Goal: Task Accomplishment & Management: Use online tool/utility

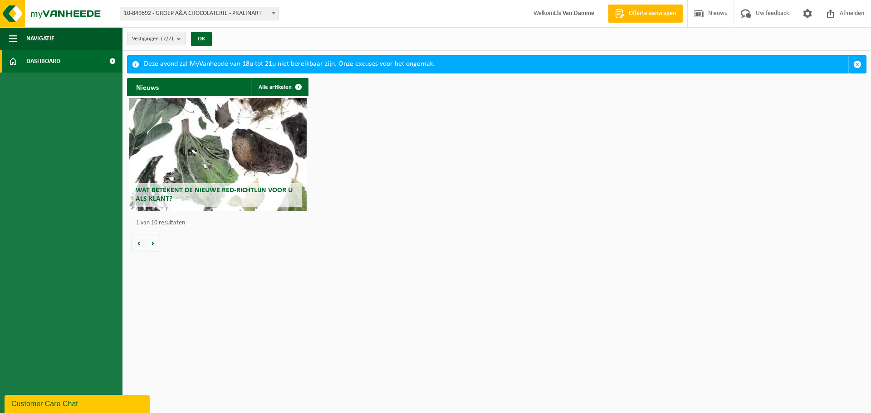
click at [270, 16] on span at bounding box center [273, 13] width 9 height 12
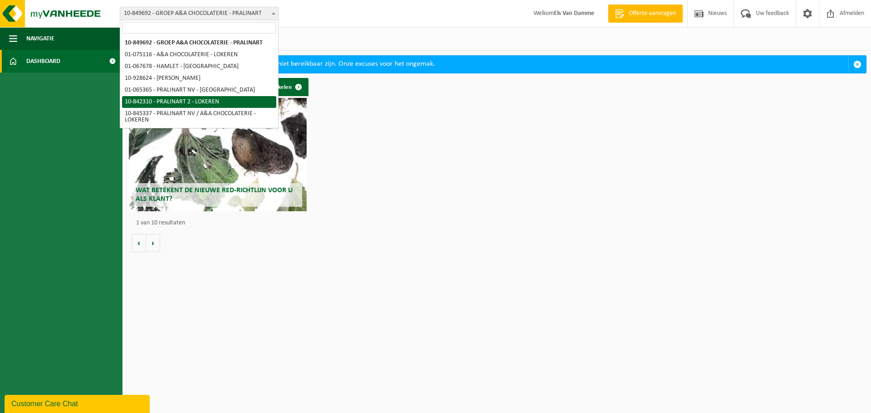
select select "92504"
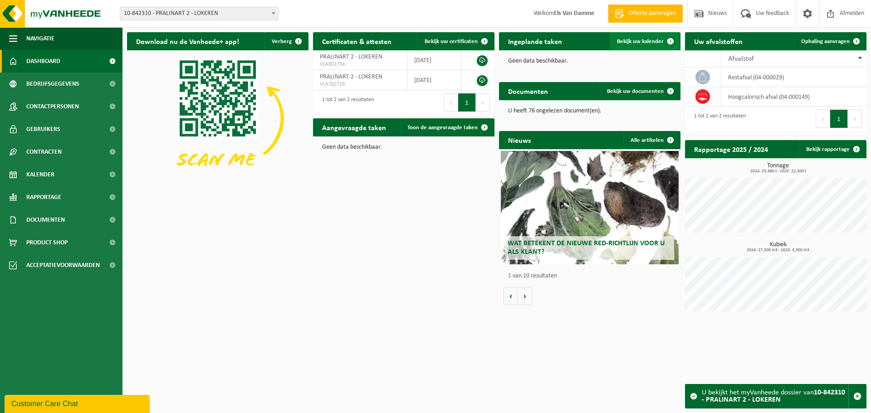
click at [645, 44] on span "Bekijk uw kalender" at bounding box center [640, 42] width 47 height 6
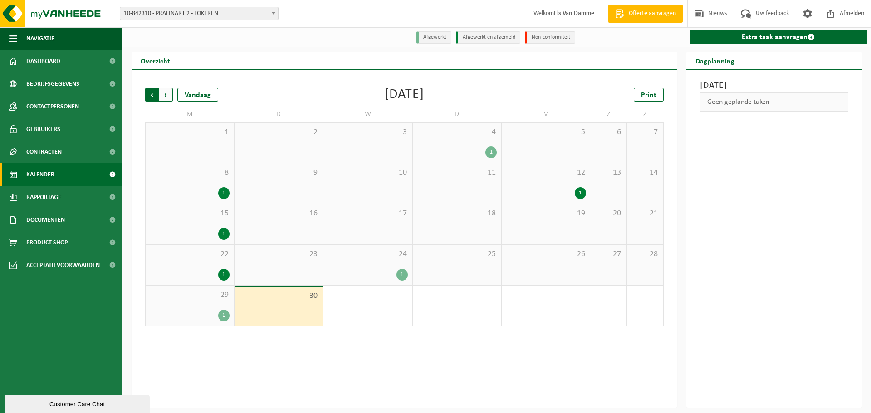
click at [166, 97] on span "Volgende" at bounding box center [166, 95] width 14 height 14
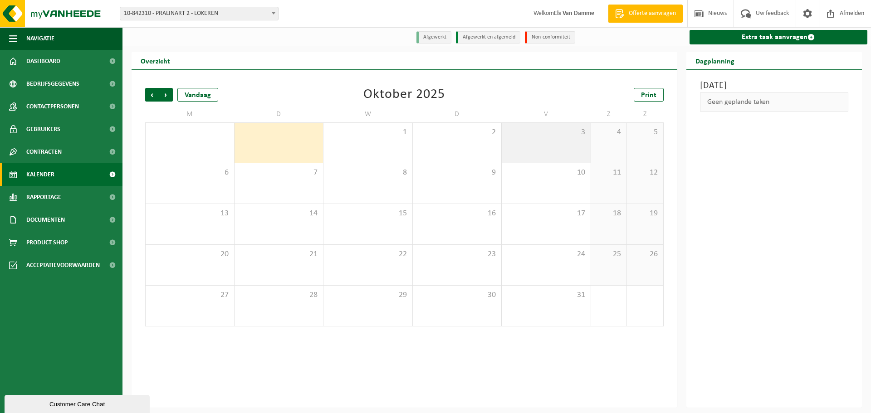
click at [544, 146] on div "3" at bounding box center [546, 143] width 89 height 40
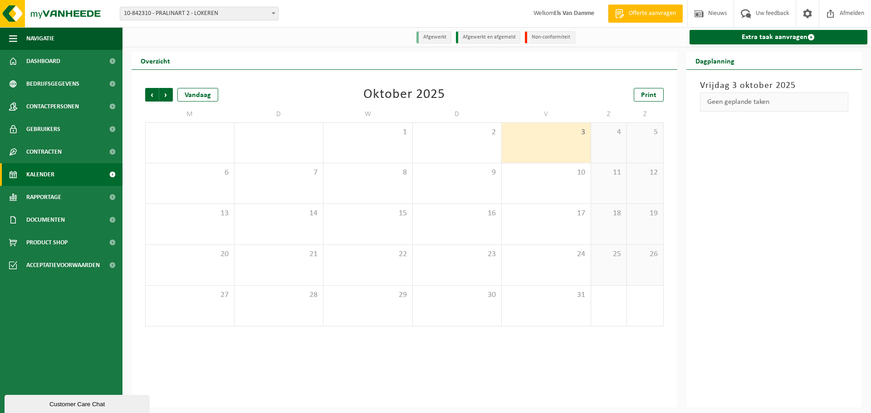
click at [544, 146] on div "3" at bounding box center [546, 143] width 89 height 40
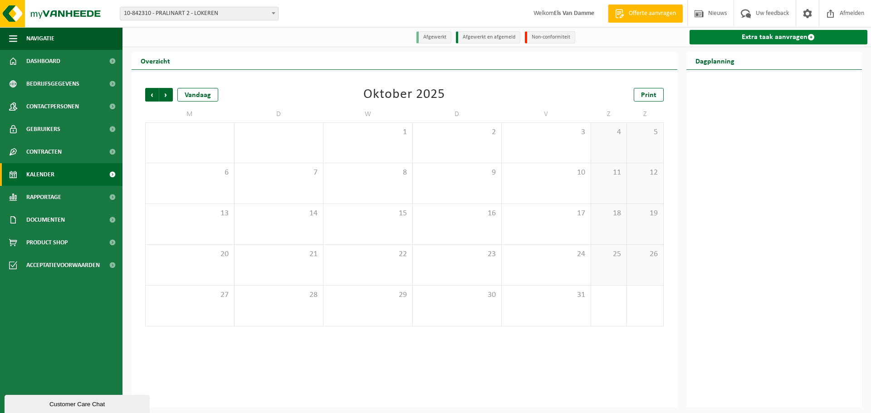
click at [768, 35] on link "Extra taak aanvragen" at bounding box center [779, 37] width 178 height 15
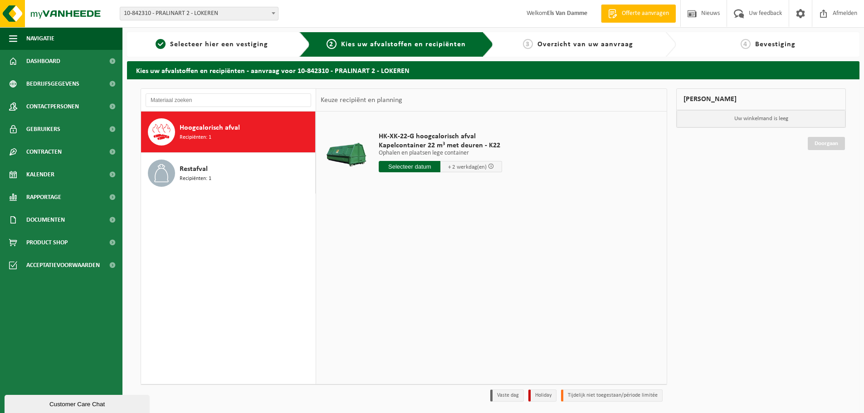
click at [419, 166] on input "text" at bounding box center [410, 166] width 62 height 11
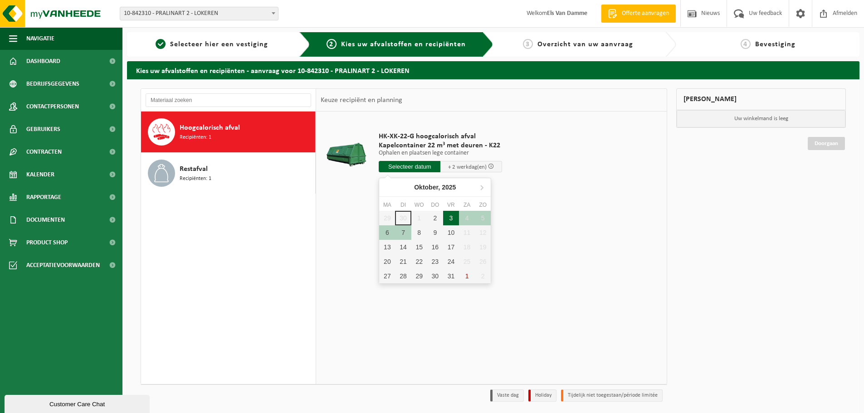
click at [453, 220] on div "3" at bounding box center [451, 218] width 16 height 15
type input "Van 2025-10-03"
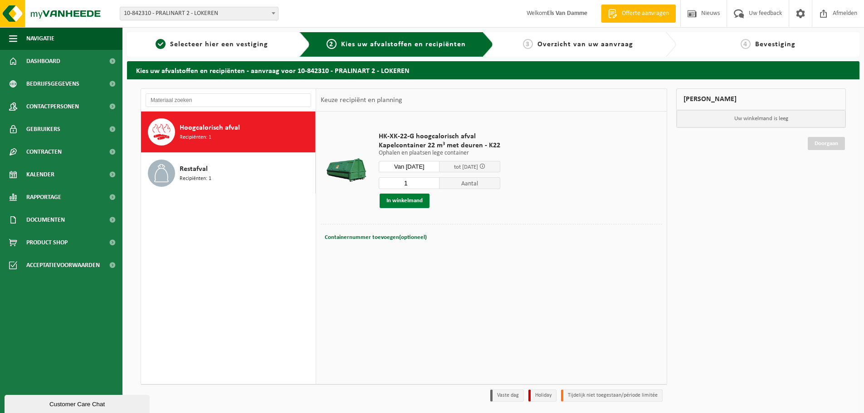
click at [412, 201] on button "In winkelmand" at bounding box center [405, 201] width 50 height 15
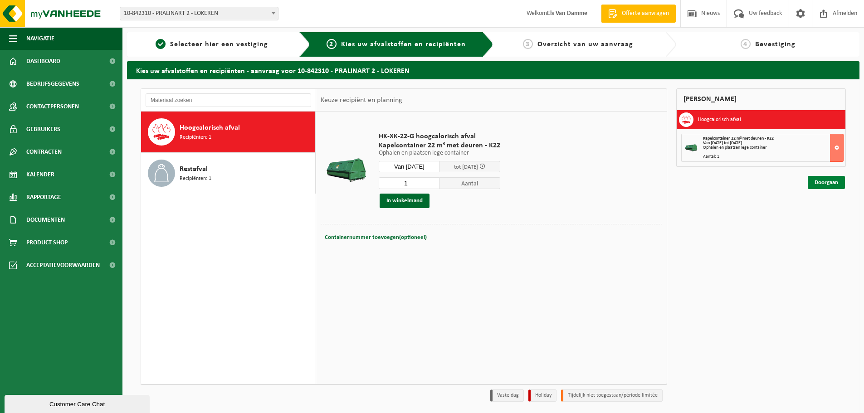
click at [826, 182] on link "Doorgaan" at bounding box center [826, 182] width 37 height 13
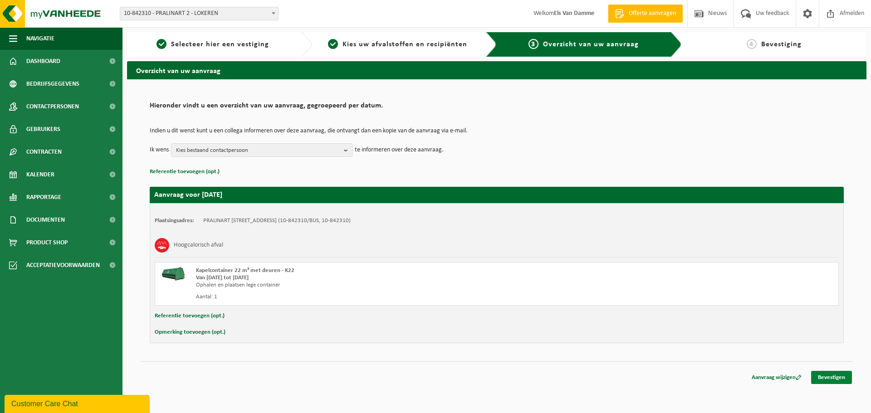
click at [829, 377] on link "Bevestigen" at bounding box center [831, 377] width 41 height 13
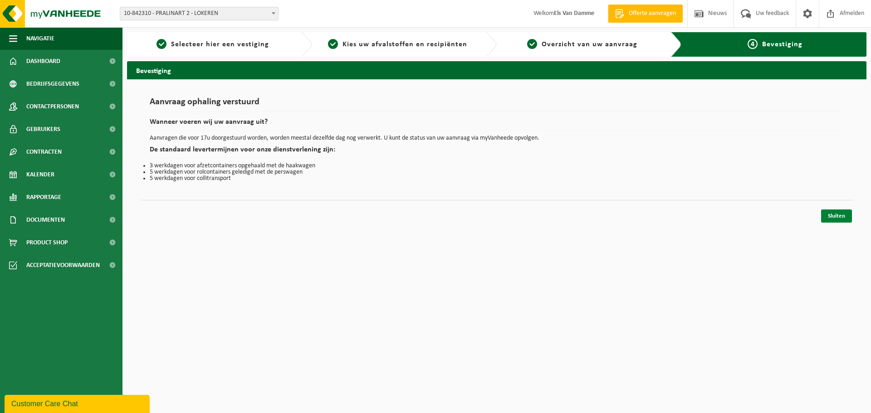
click at [836, 213] on link "Sluiten" at bounding box center [836, 216] width 31 height 13
